Goal: Task Accomplishment & Management: Manage account settings

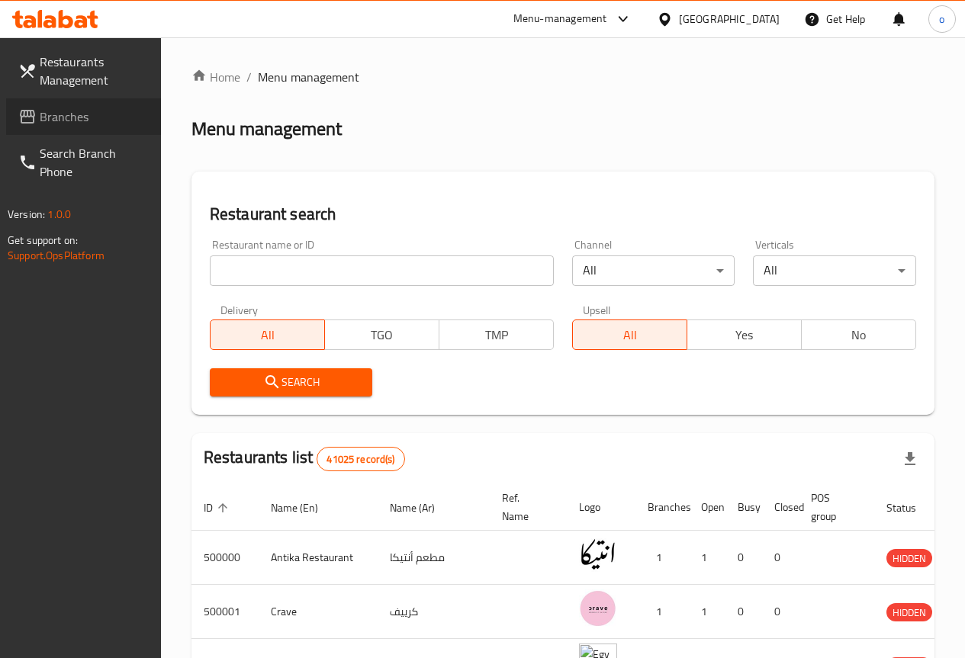
click at [69, 122] on span "Branches" at bounding box center [94, 117] width 109 height 18
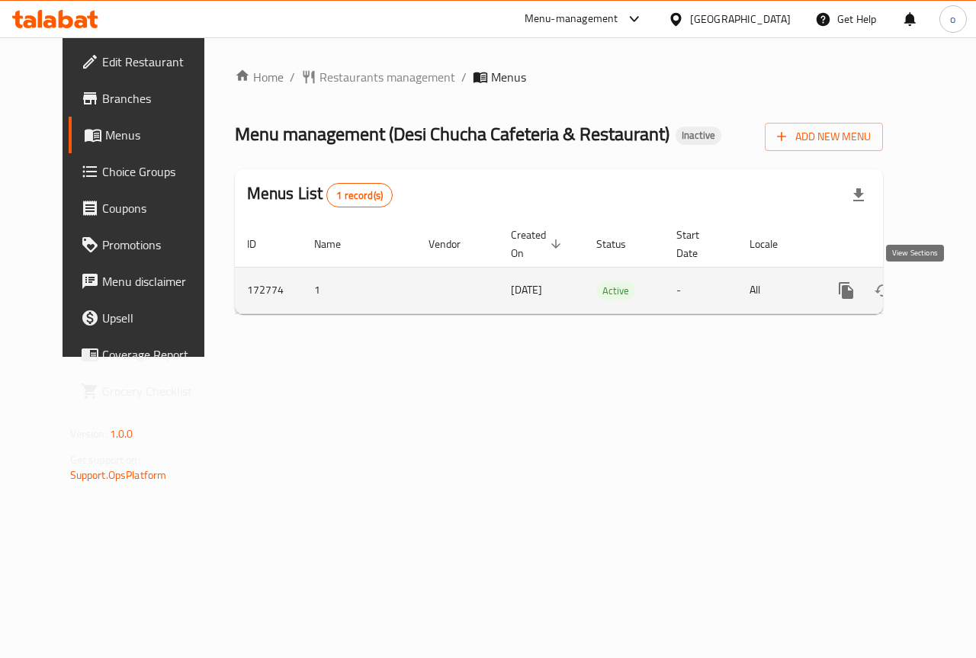
click at [947, 286] on icon "enhanced table" at bounding box center [956, 290] width 18 height 18
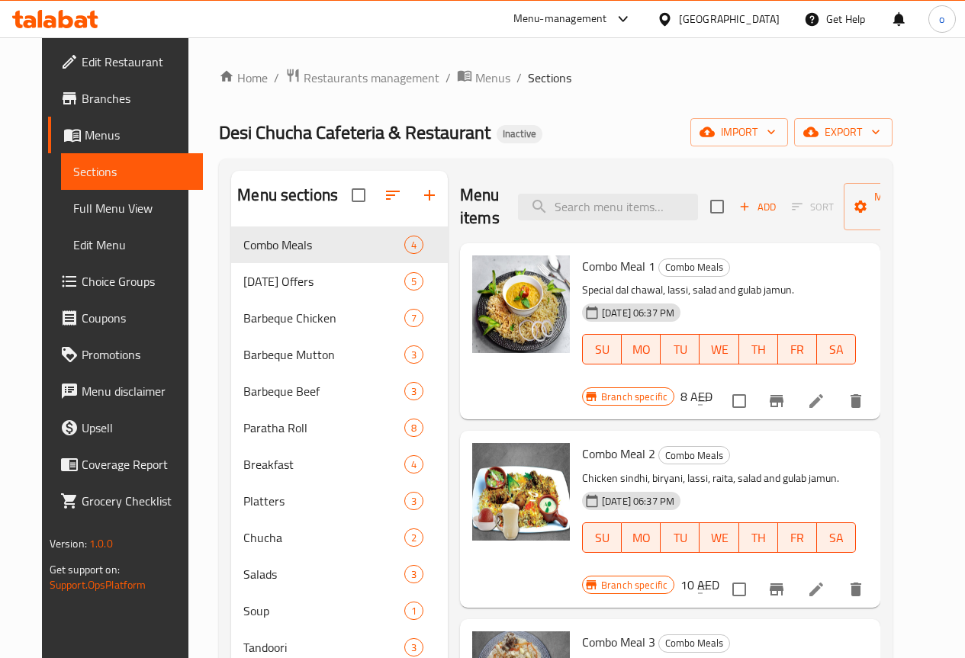
click at [92, 131] on span "Menus" at bounding box center [138, 135] width 106 height 18
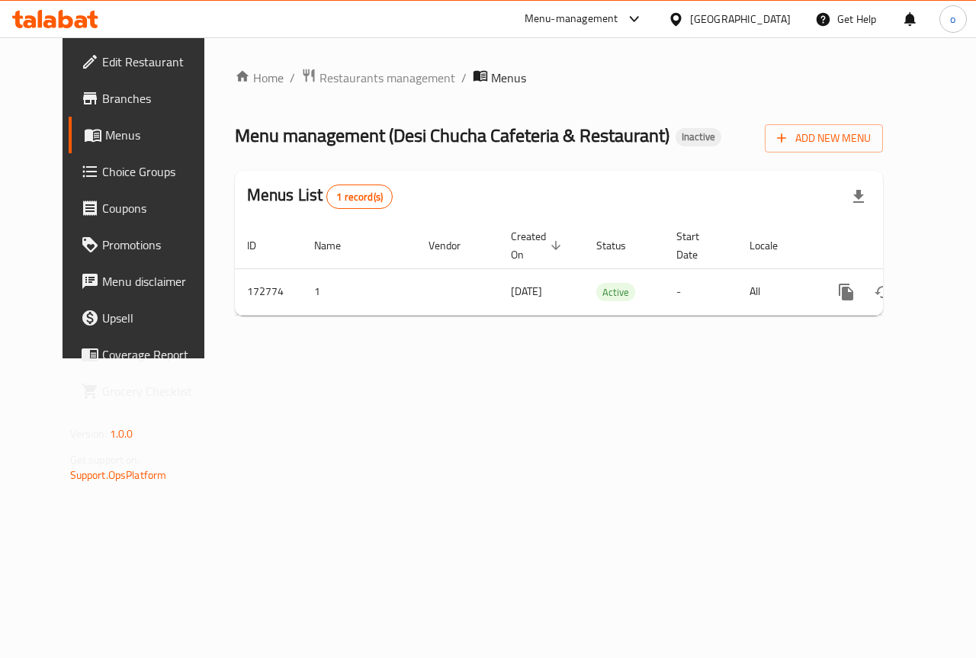
click at [102, 66] on span "Edit Restaurant" at bounding box center [157, 62] width 111 height 18
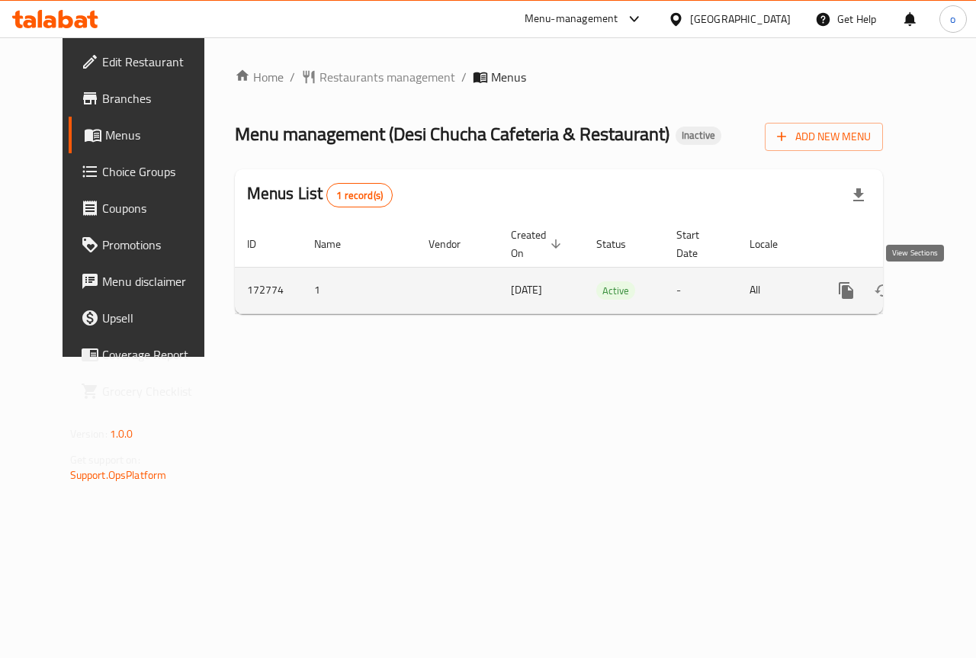
click at [938, 299] on link "enhanced table" at bounding box center [956, 290] width 37 height 37
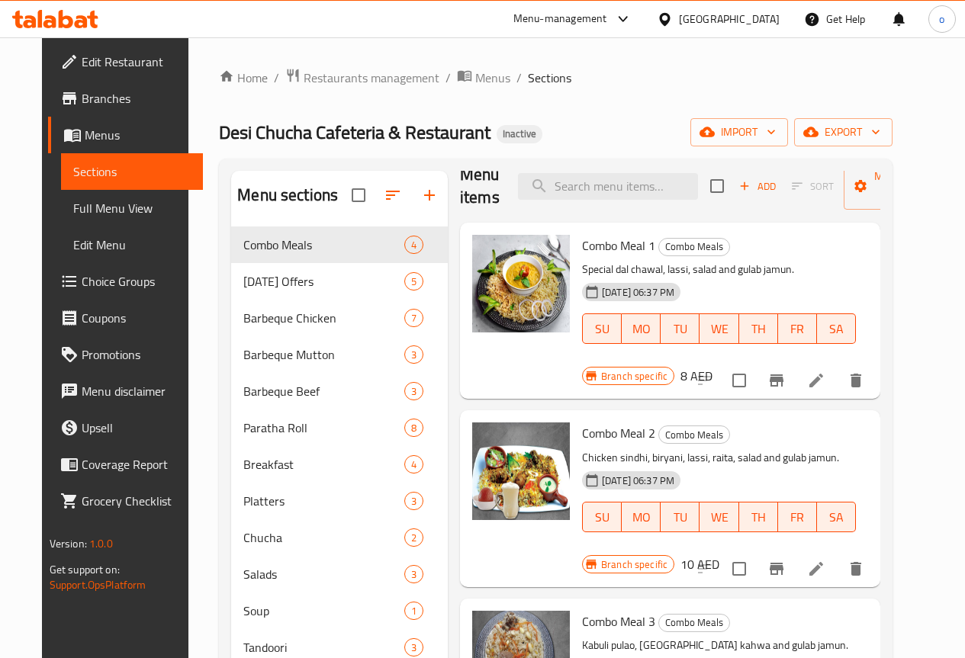
scroll to position [40, 0]
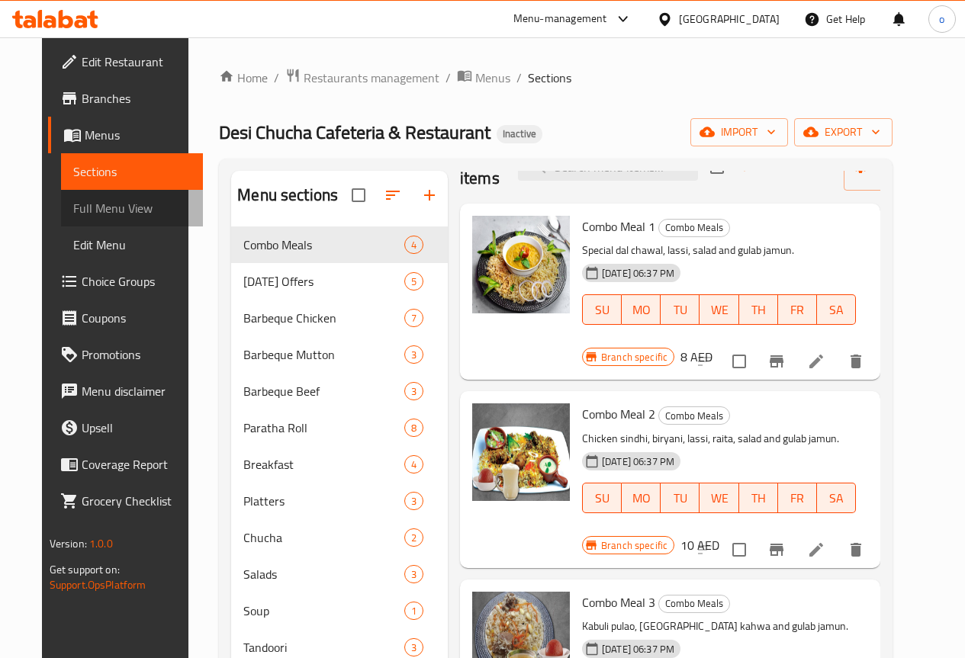
click at [100, 209] on span "Full Menu View" at bounding box center [131, 208] width 117 height 18
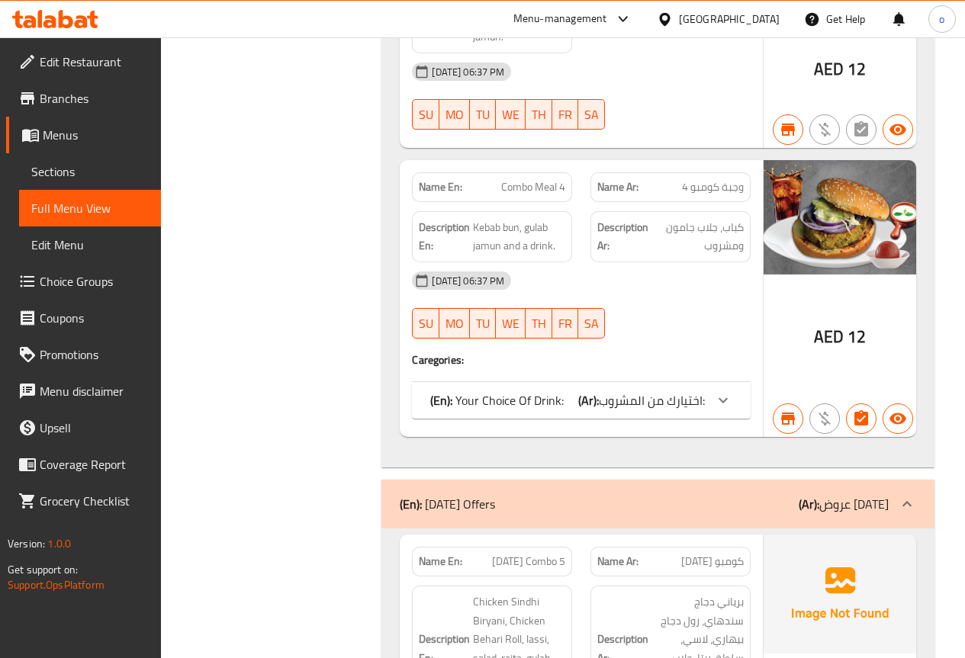
scroll to position [534, 0]
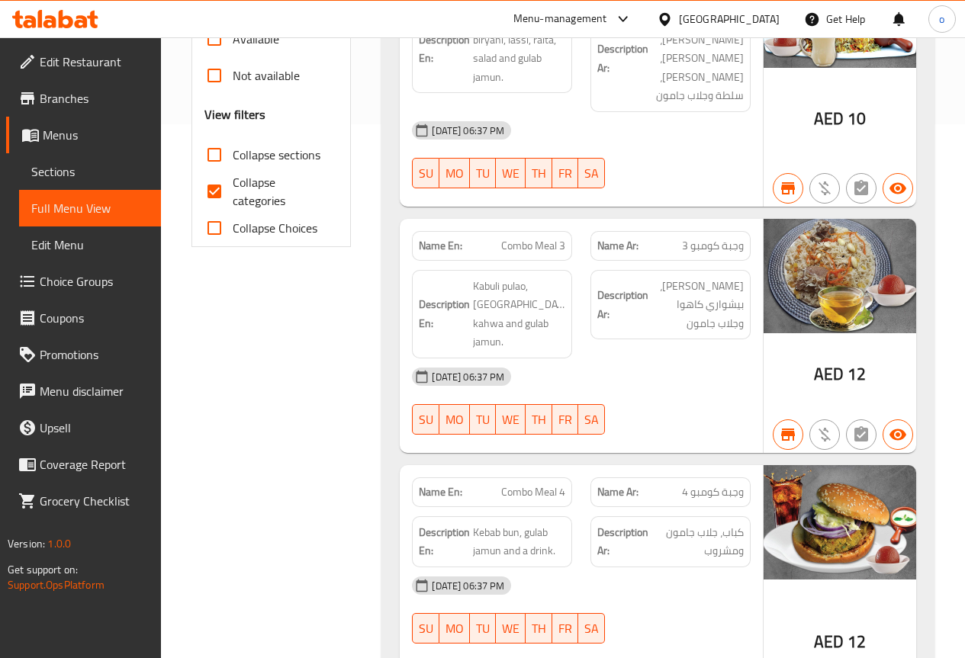
click at [249, 236] on span "Collapse Choices" at bounding box center [275, 228] width 85 height 18
click at [233, 236] on input "Collapse Choices" at bounding box center [214, 228] width 37 height 37
checkbox input "true"
click at [223, 153] on input "Collapse sections" at bounding box center [214, 155] width 37 height 37
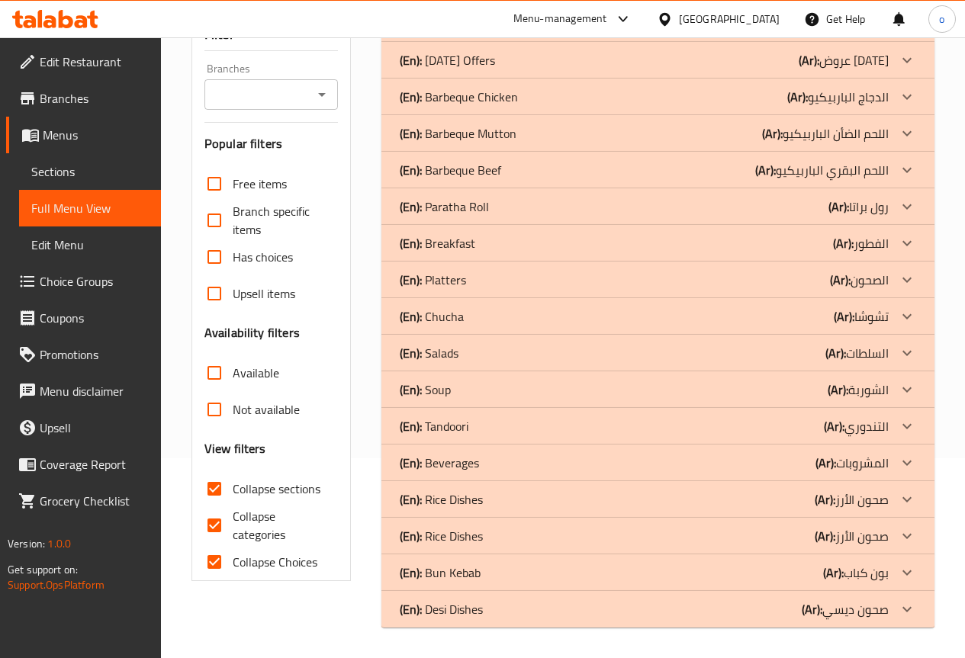
click at [223, 471] on input "Collapse sections" at bounding box center [214, 489] width 37 height 37
checkbox input "false"
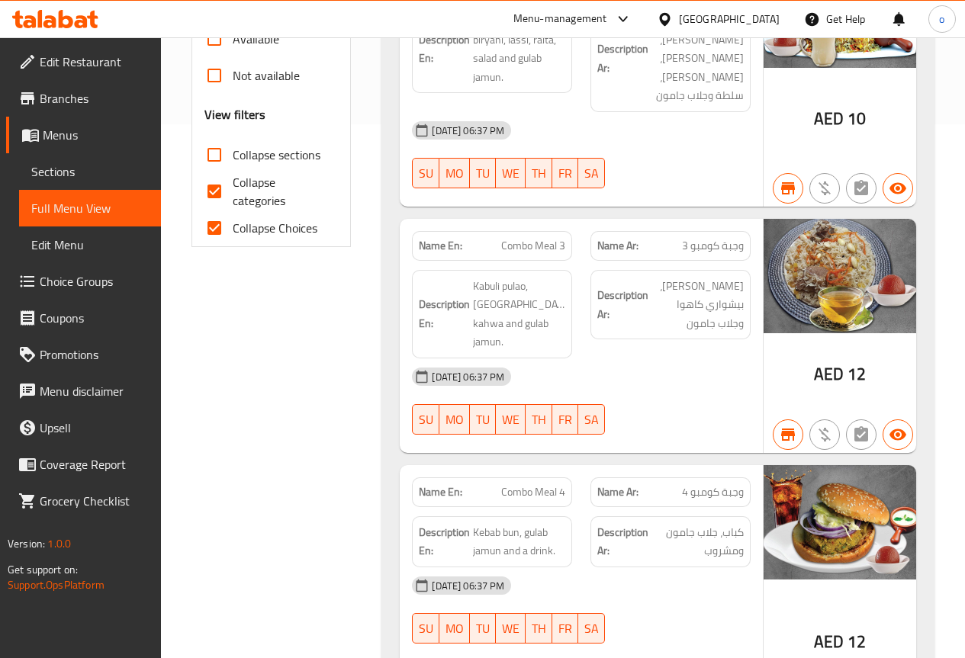
click at [221, 195] on input "Collapse categories" at bounding box center [214, 191] width 37 height 37
checkbox input "false"
click at [222, 231] on input "Collapse Choices" at bounding box center [214, 228] width 37 height 37
checkbox input "false"
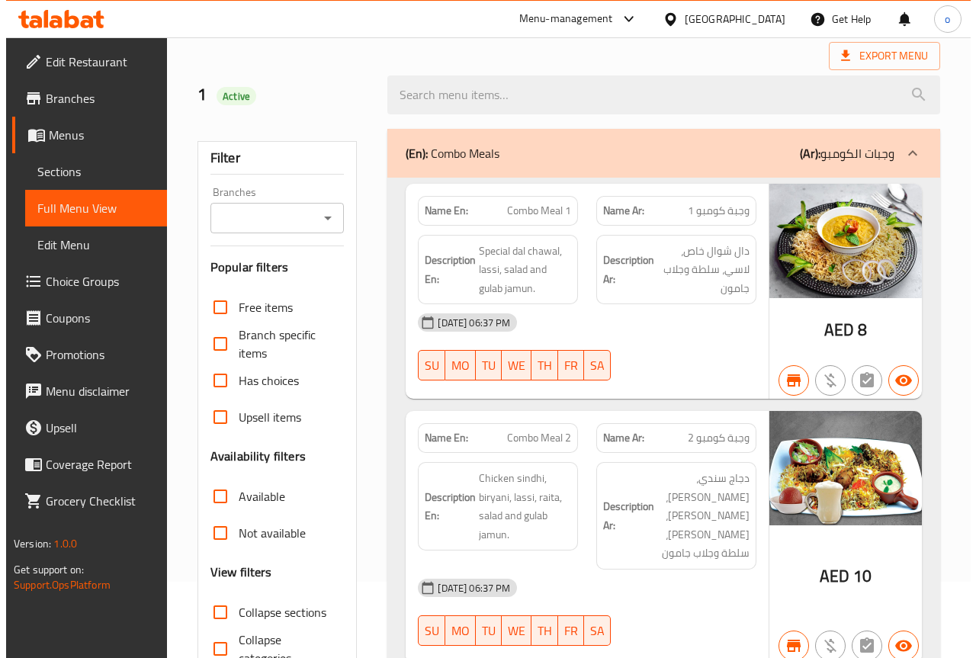
scroll to position [0, 0]
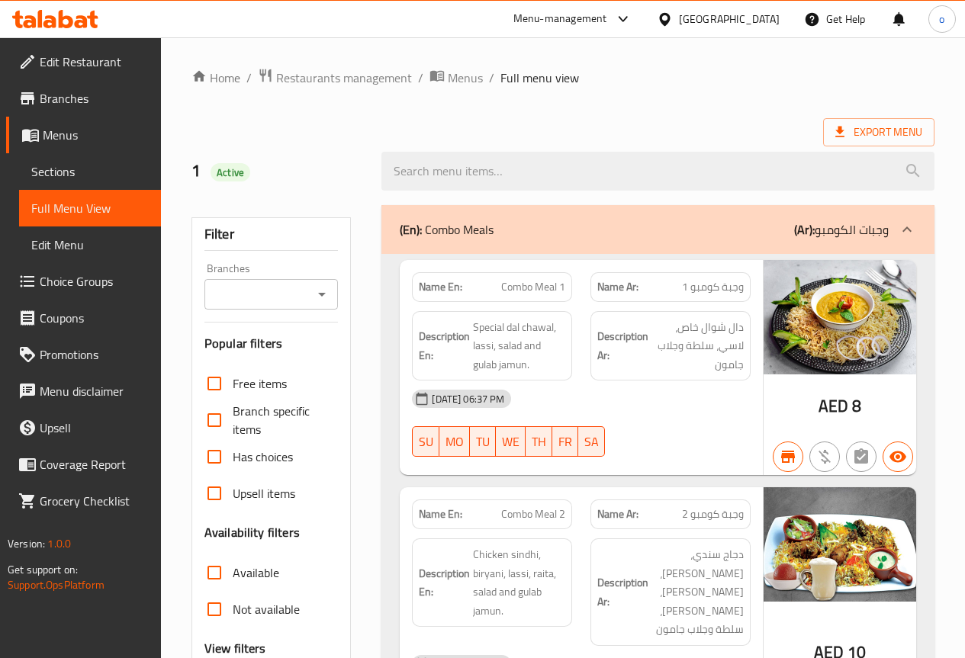
click at [67, 169] on span "Sections" at bounding box center [89, 171] width 117 height 18
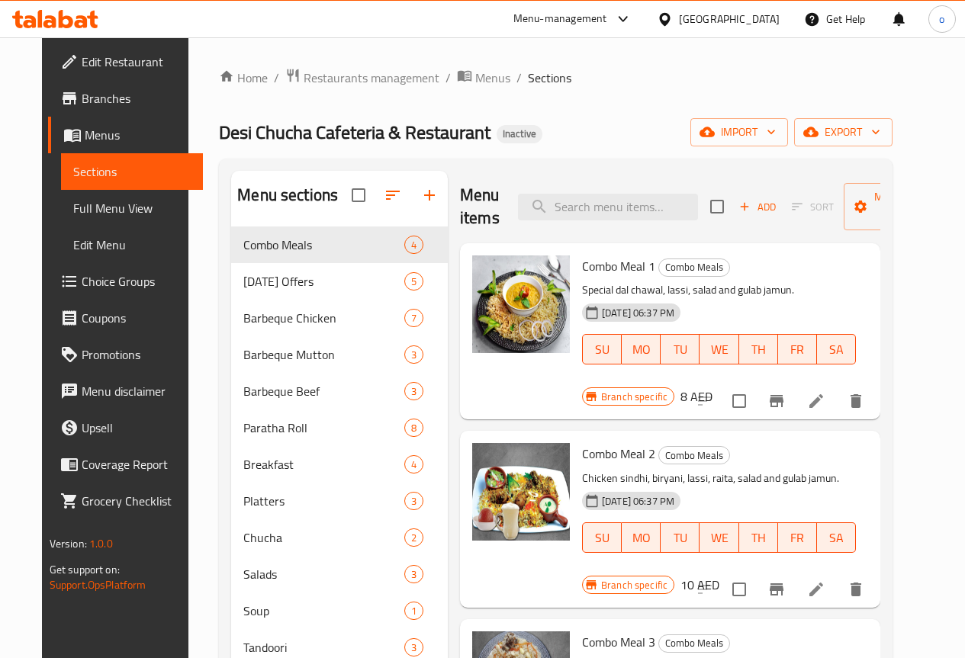
click at [85, 130] on span "Menus" at bounding box center [138, 135] width 106 height 18
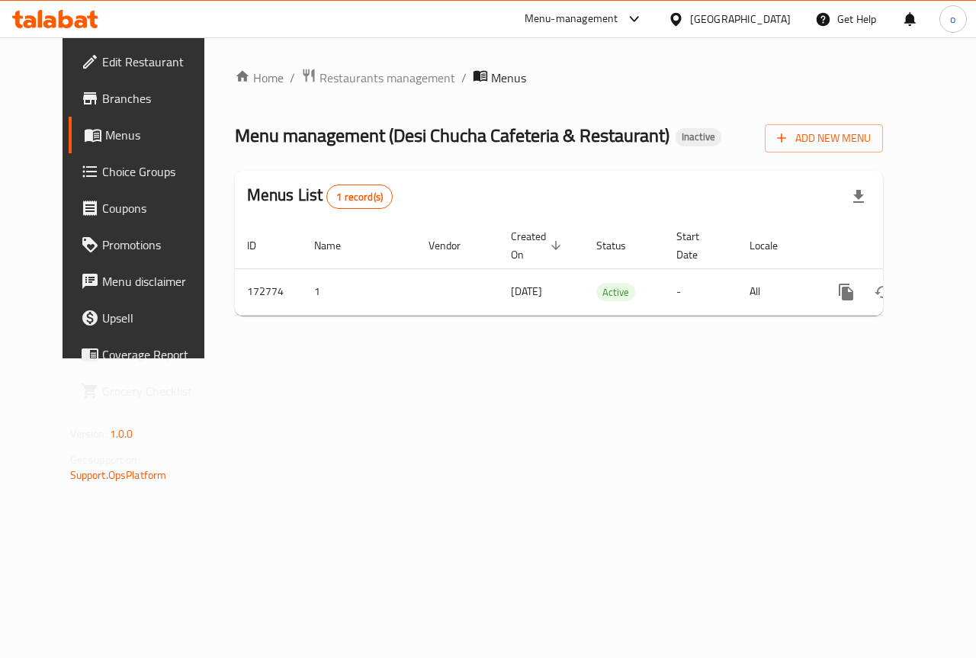
click at [102, 178] on span "Choice Groups" at bounding box center [157, 171] width 111 height 18
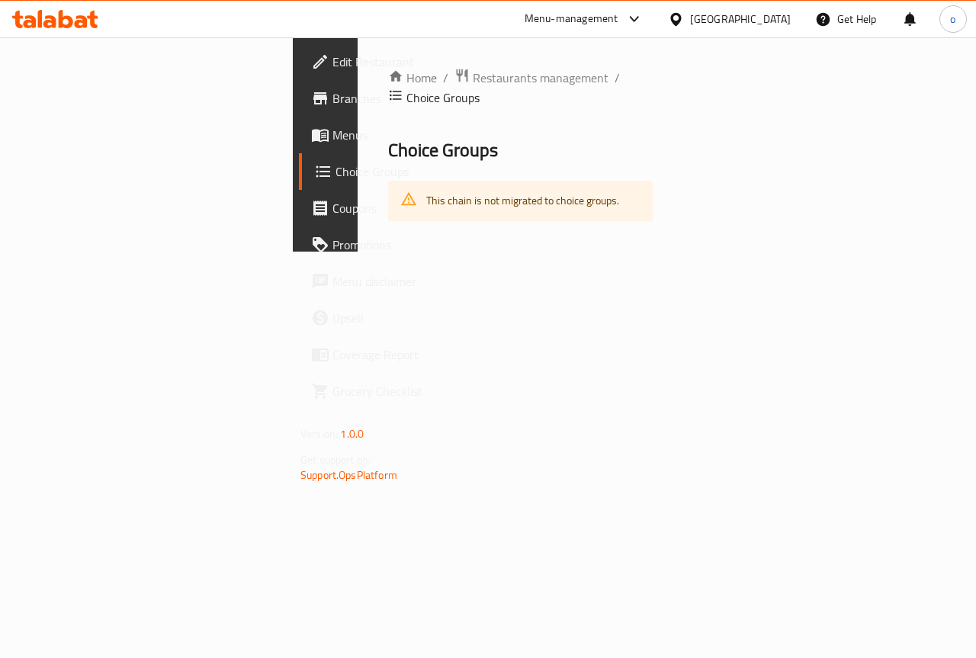
click at [333, 131] on span "Menus" at bounding box center [388, 135] width 111 height 18
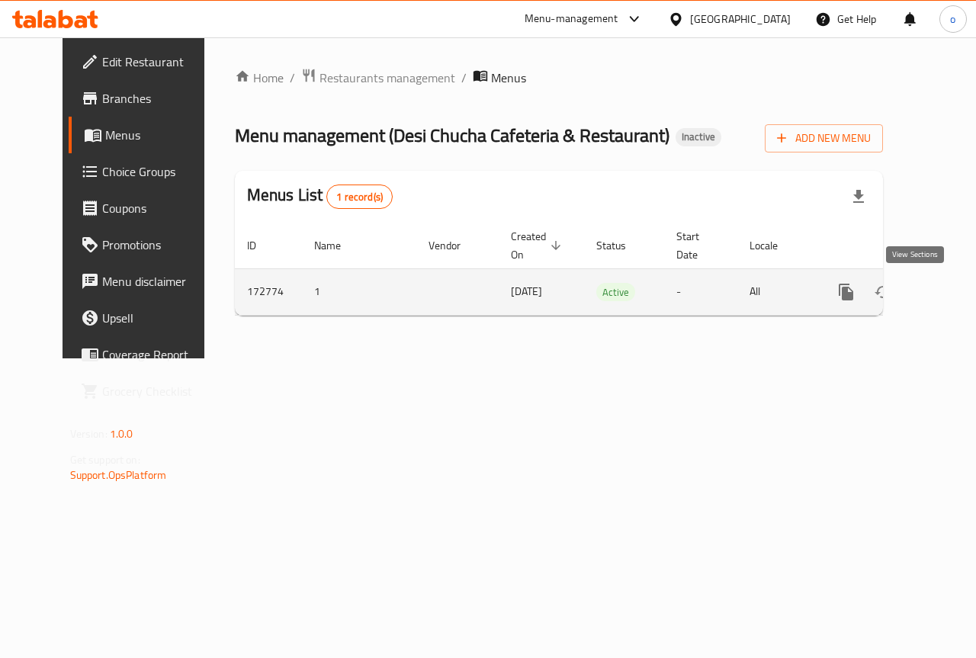
click at [947, 300] on icon "enhanced table" at bounding box center [956, 292] width 18 height 18
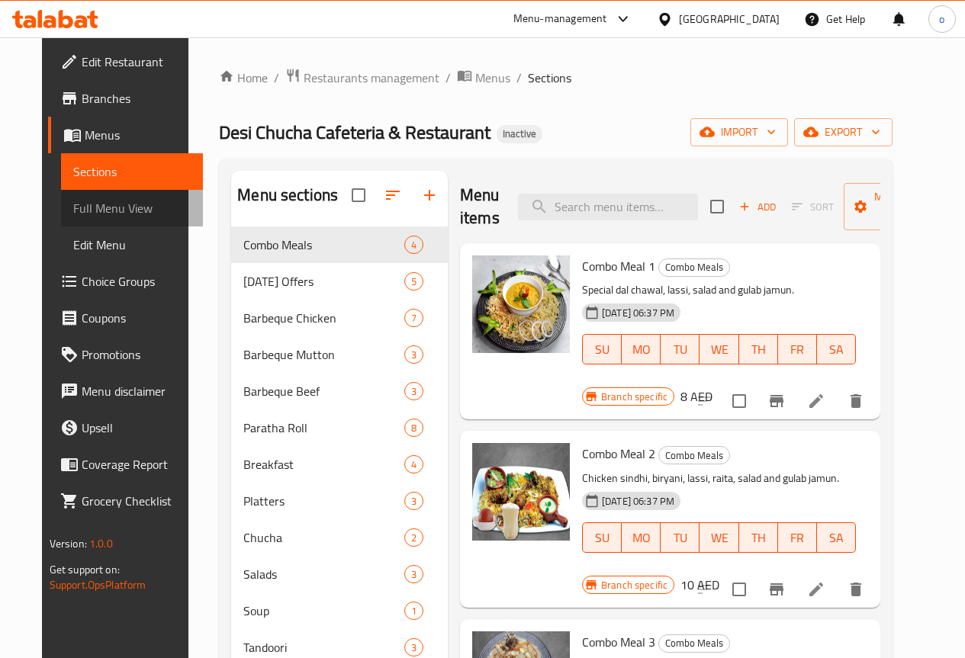
click at [110, 211] on span "Full Menu View" at bounding box center [131, 208] width 117 height 18
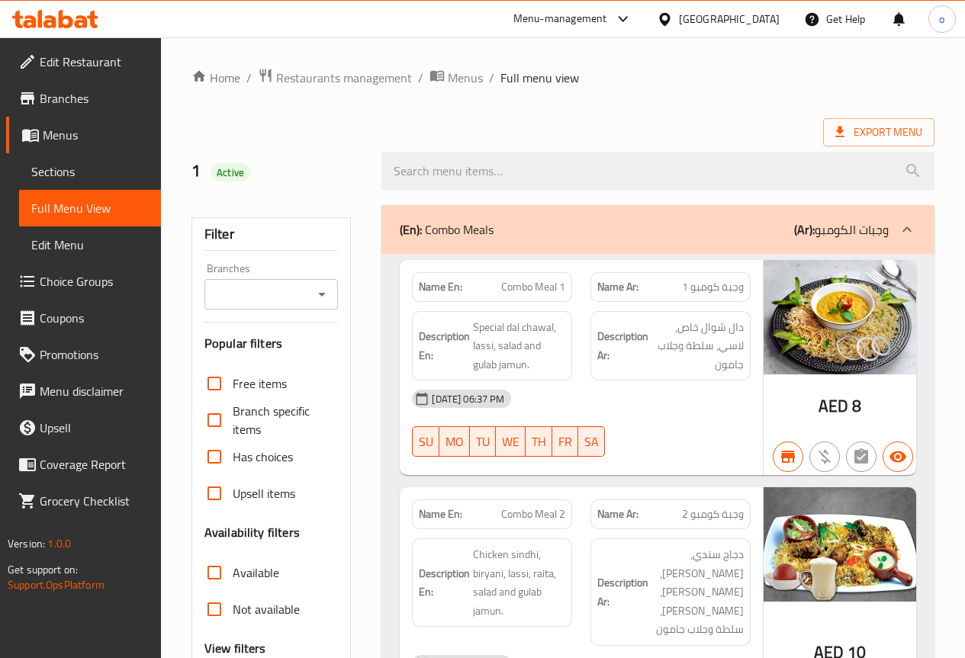
click at [435, 233] on p "(En): Combo Meals" at bounding box center [447, 229] width 94 height 18
click at [436, 233] on p "(En): Combo Meals" at bounding box center [447, 229] width 94 height 18
click at [439, 222] on p "(En): Combo Meals" at bounding box center [447, 229] width 94 height 18
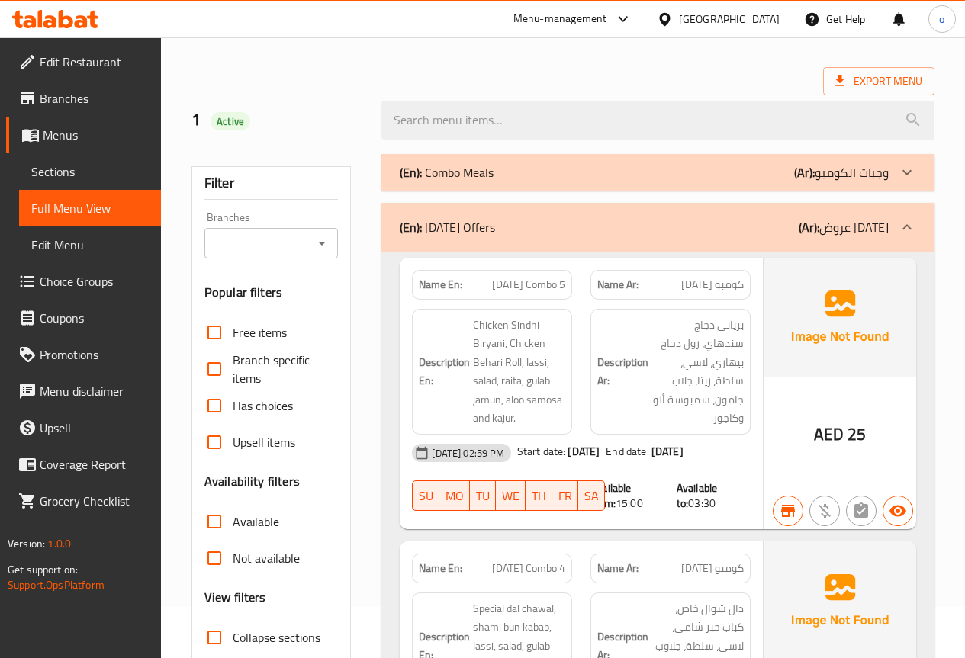
scroll to position [76, 0]
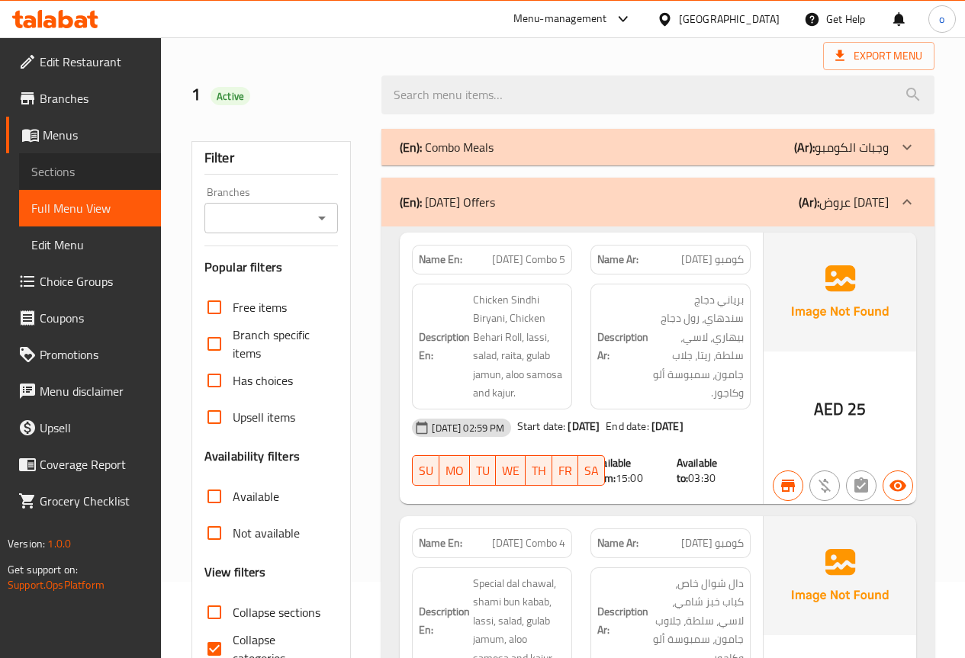
click at [66, 172] on span "Sections" at bounding box center [89, 171] width 117 height 18
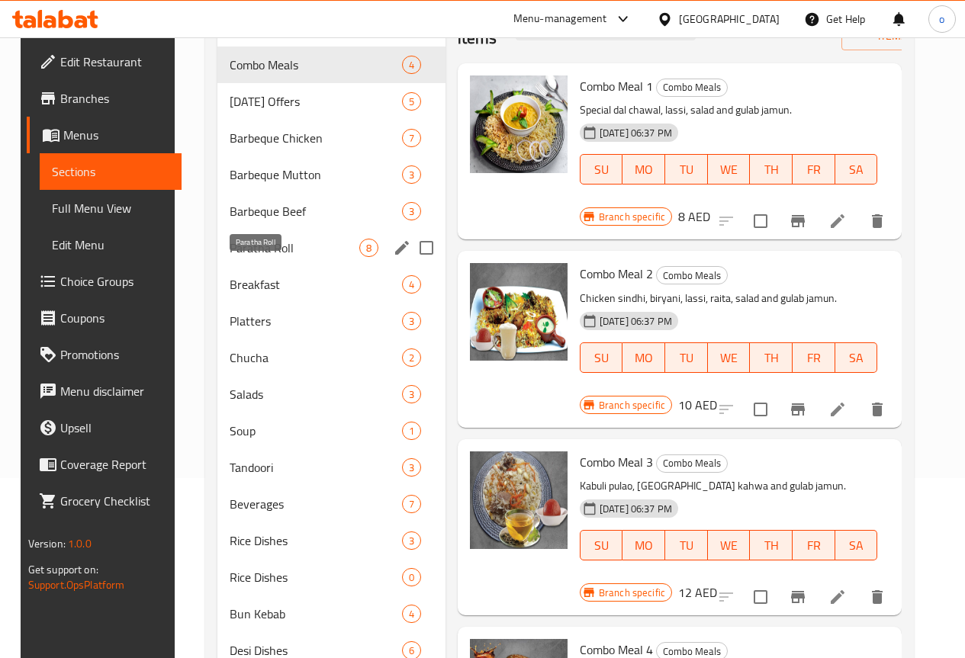
scroll to position [262, 0]
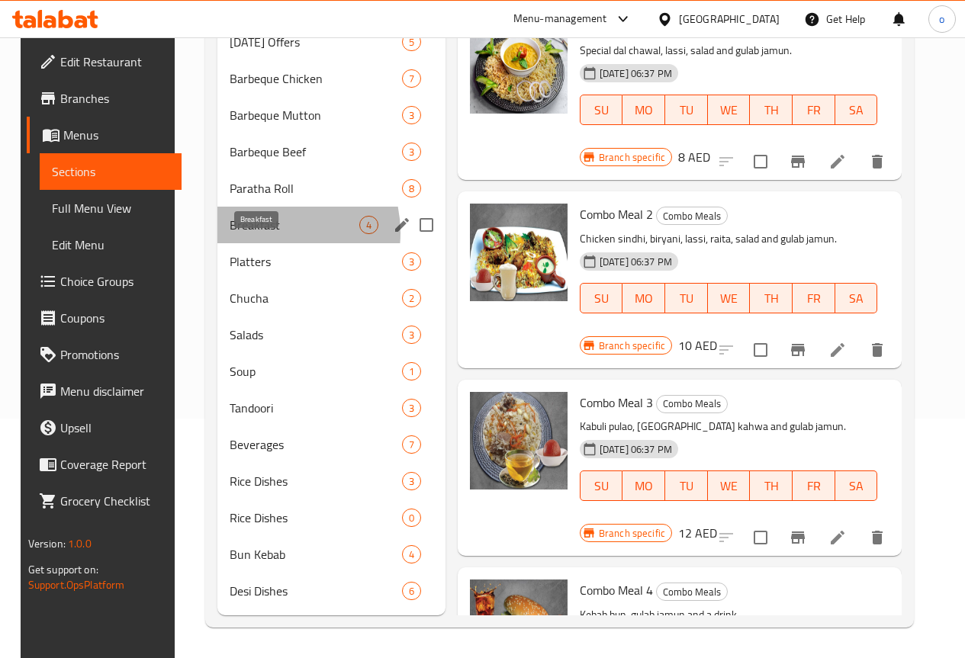
click at [260, 233] on span "Breakfast" at bounding box center [295, 225] width 130 height 18
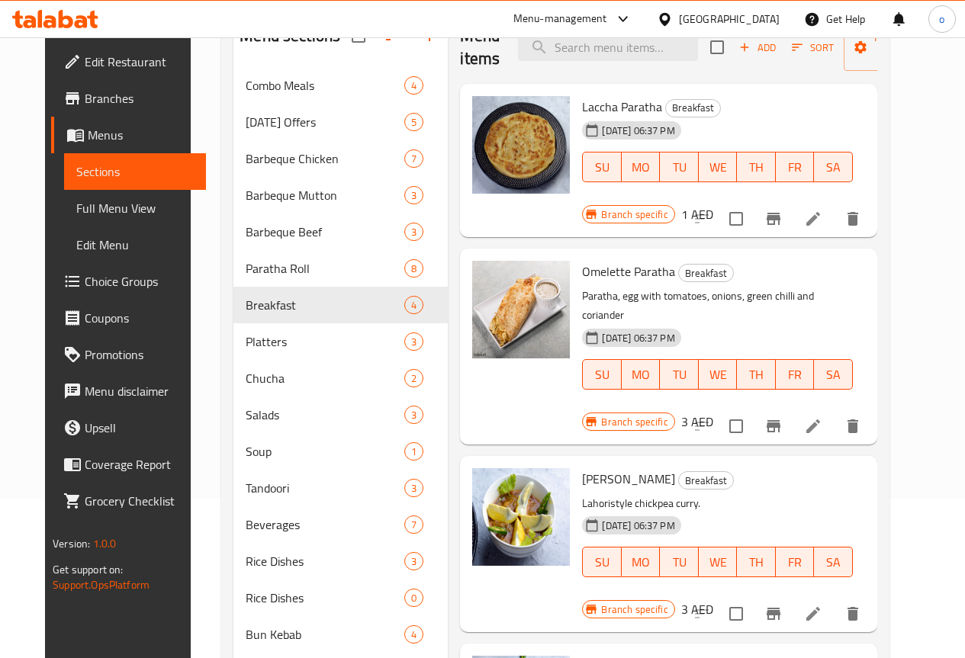
scroll to position [186, 0]
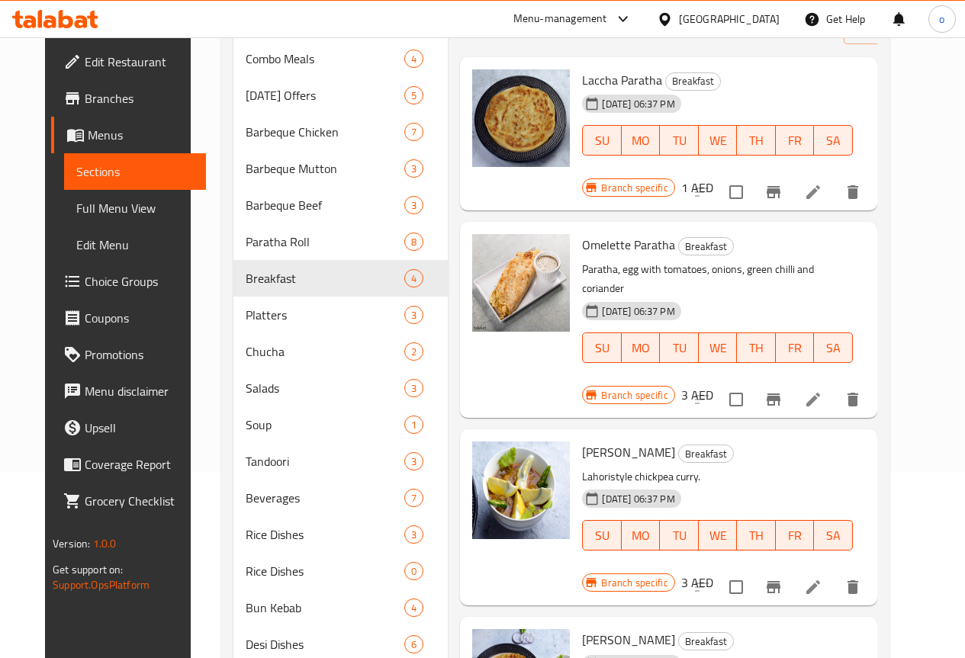
drag, startPoint x: 102, startPoint y: 140, endPoint x: 111, endPoint y: 147, distance: 11.9
click at [102, 140] on span "Menus" at bounding box center [141, 135] width 106 height 18
